Goal: Task Accomplishment & Management: Manage account settings

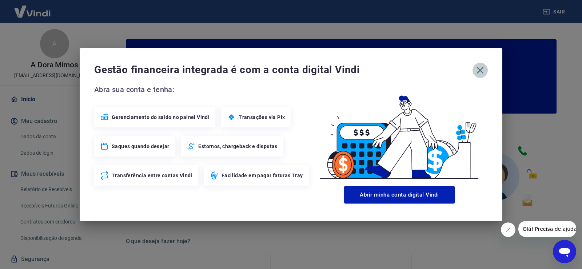
click at [481, 71] on icon "button" at bounding box center [480, 70] width 12 height 12
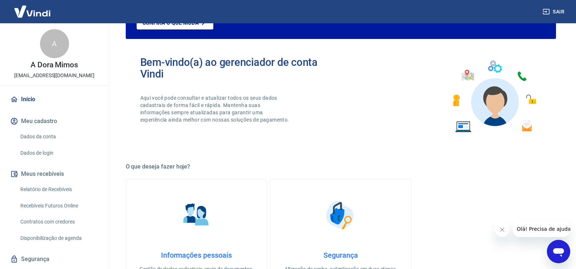
scroll to position [73, 0]
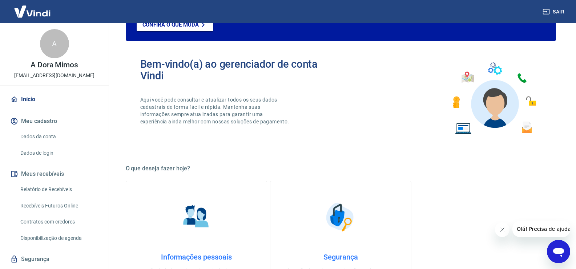
click at [58, 187] on link "Relatório de Recebíveis" at bounding box center [58, 189] width 83 height 15
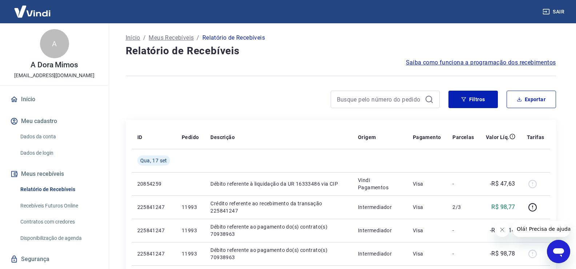
click at [133, 38] on p "Início" at bounding box center [133, 37] width 15 height 9
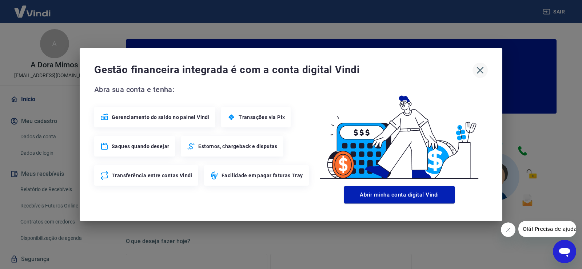
click at [479, 68] on icon "button" at bounding box center [480, 70] width 12 height 12
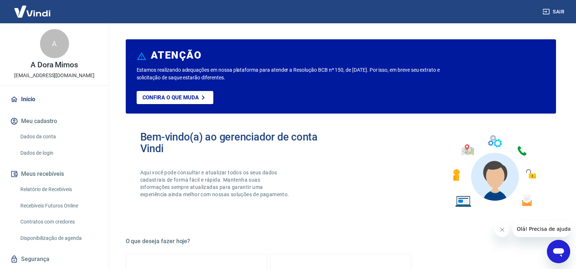
scroll to position [20, 0]
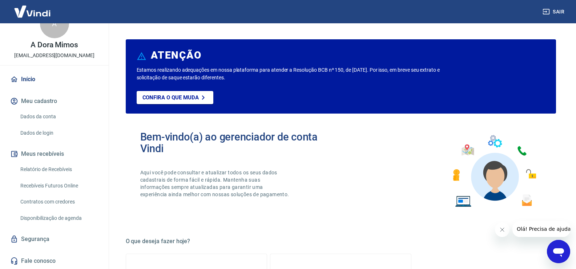
click at [43, 154] on button "Meus recebíveis" at bounding box center [54, 154] width 91 height 16
click at [44, 167] on link "Relatório de Recebíveis" at bounding box center [58, 169] width 83 height 15
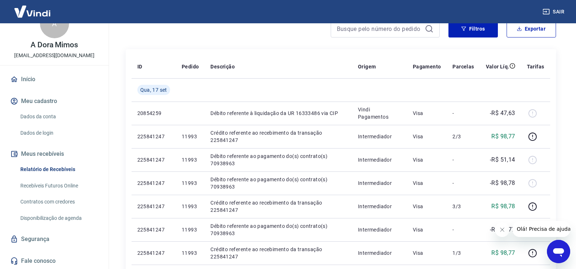
scroll to position [73, 0]
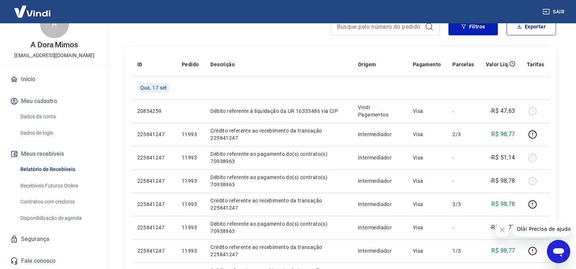
click at [72, 186] on link "Recebíveis Futuros Online" at bounding box center [58, 185] width 83 height 15
